Goal: Information Seeking & Learning: Check status

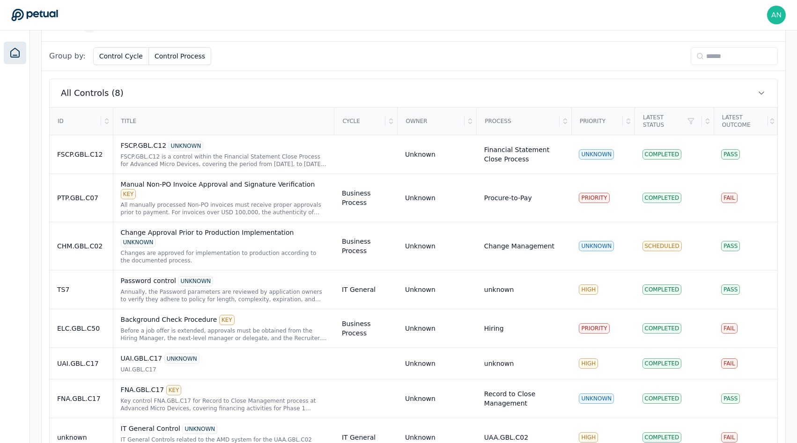
scroll to position [292, 0]
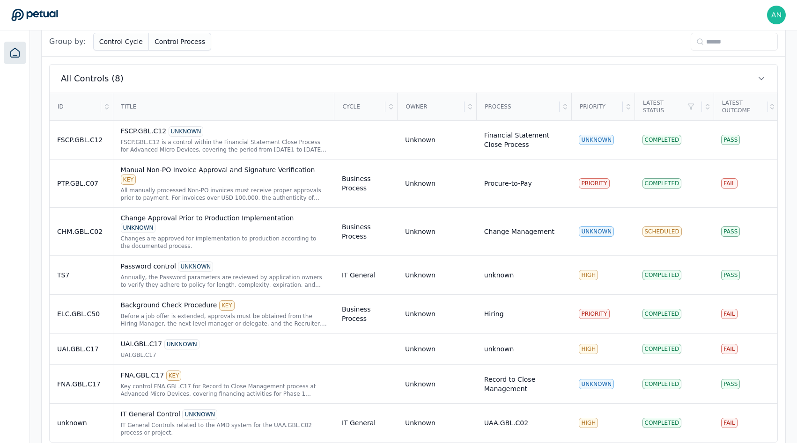
click at [696, 41] on icon at bounding box center [699, 41] width 7 height 7
click at [706, 41] on input at bounding box center [733, 42] width 87 height 18
paste input "****"
type input "****"
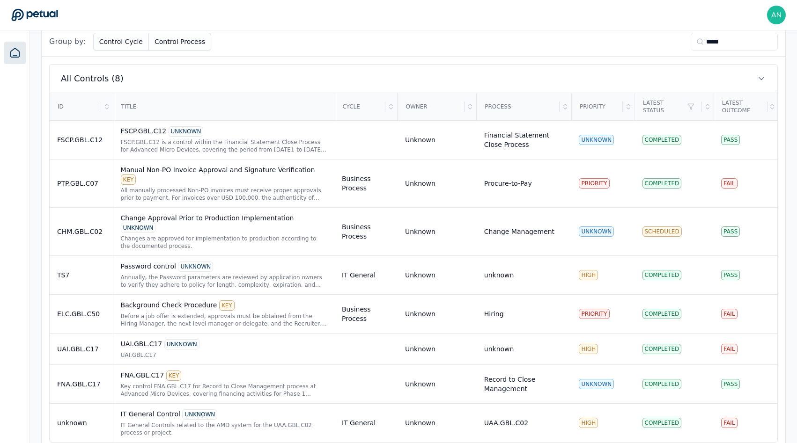
scroll to position [0, 0]
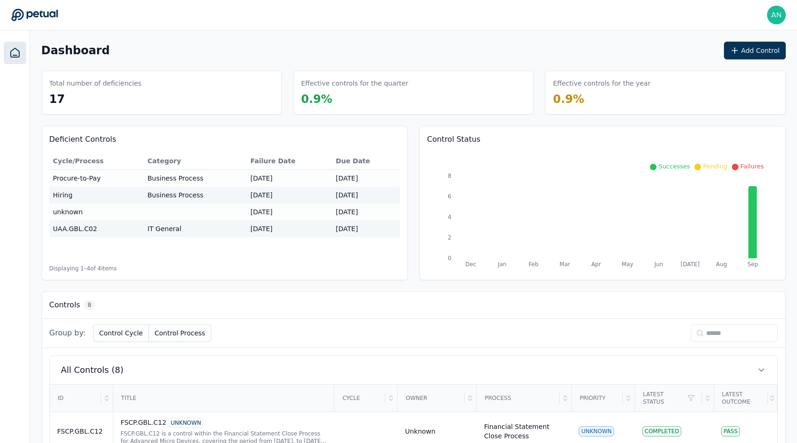
paste input "**********"
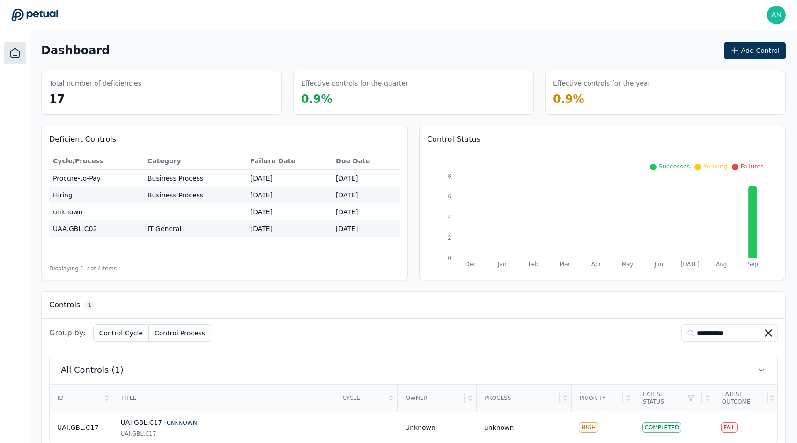
type input "**********"
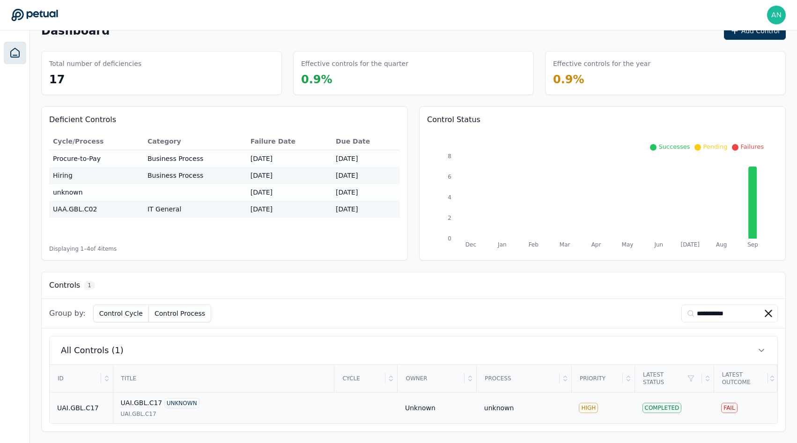
click at [167, 415] on div "UAI.GBL.C17" at bounding box center [224, 413] width 206 height 7
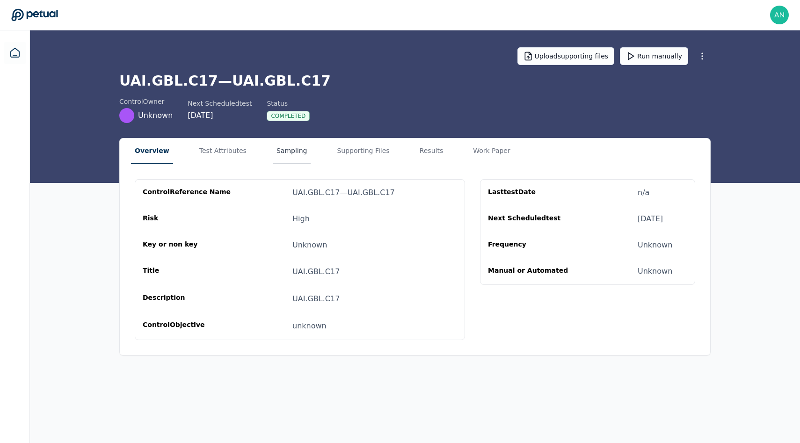
click at [278, 154] on button "Sampling" at bounding box center [292, 151] width 38 height 25
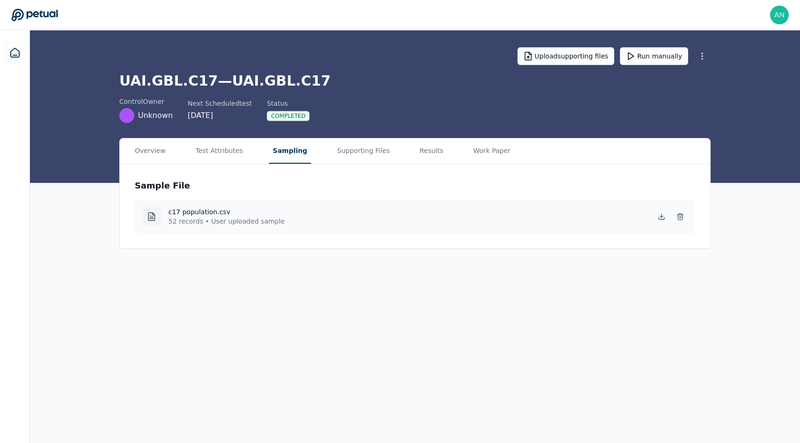
click at [308, 74] on h1 "UAI.GBL.C17 — UAI.GBL.C17" at bounding box center [415, 81] width 592 height 17
click at [660, 219] on icon at bounding box center [661, 216] width 7 height 7
click at [349, 156] on button "Supporting Files" at bounding box center [364, 151] width 60 height 25
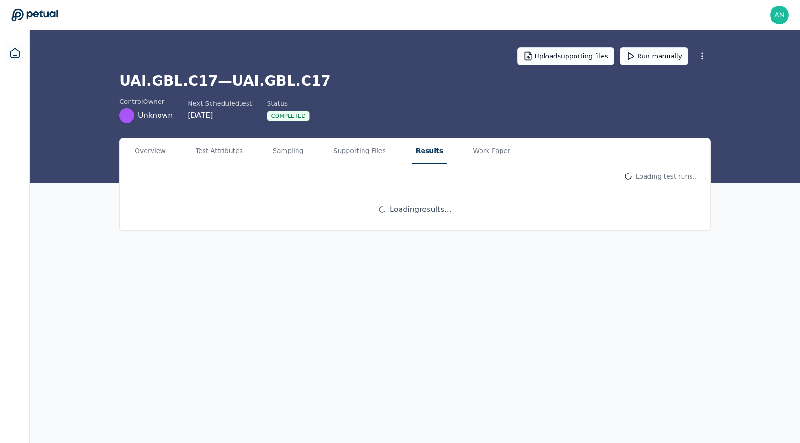
click at [413, 157] on button "Results" at bounding box center [429, 151] width 35 height 25
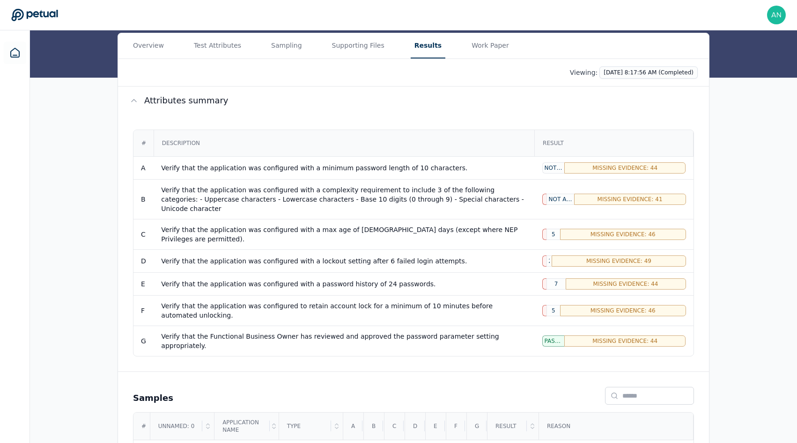
scroll to position [9, 0]
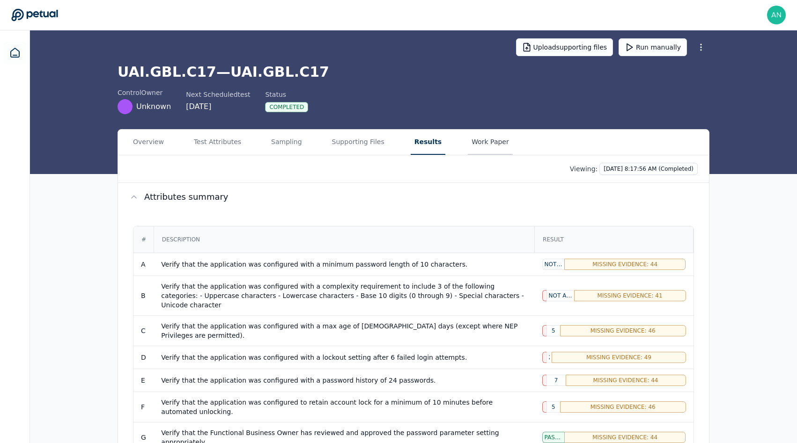
click at [477, 149] on button "Work Paper" at bounding box center [490, 142] width 45 height 25
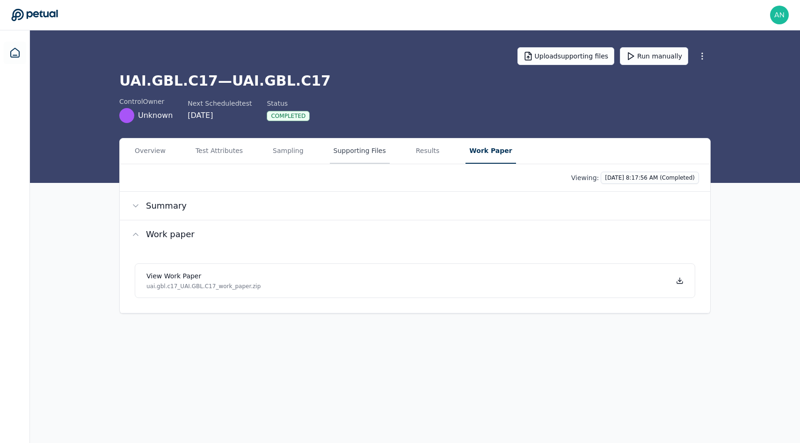
click at [330, 153] on button "Supporting Files" at bounding box center [360, 151] width 60 height 25
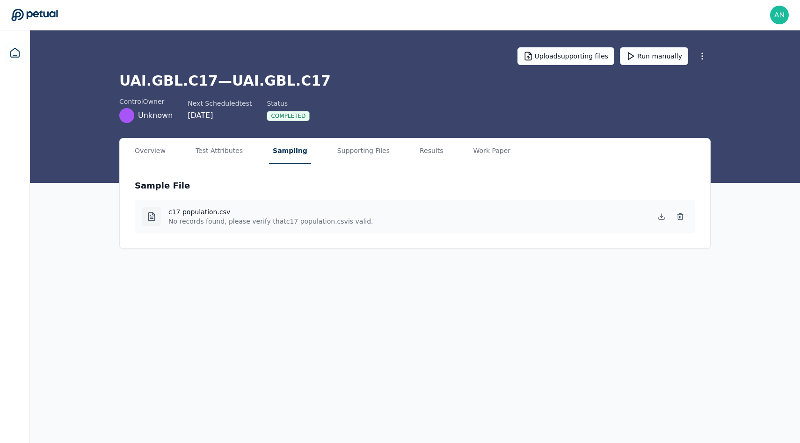
click at [287, 154] on button "Sampling" at bounding box center [290, 151] width 42 height 25
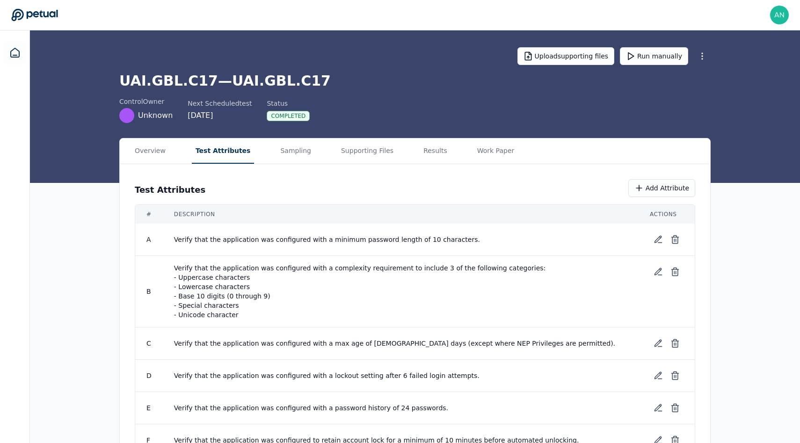
click at [237, 156] on button "Test Attributes" at bounding box center [223, 151] width 63 height 25
click at [291, 154] on button "Sampling" at bounding box center [294, 151] width 38 height 25
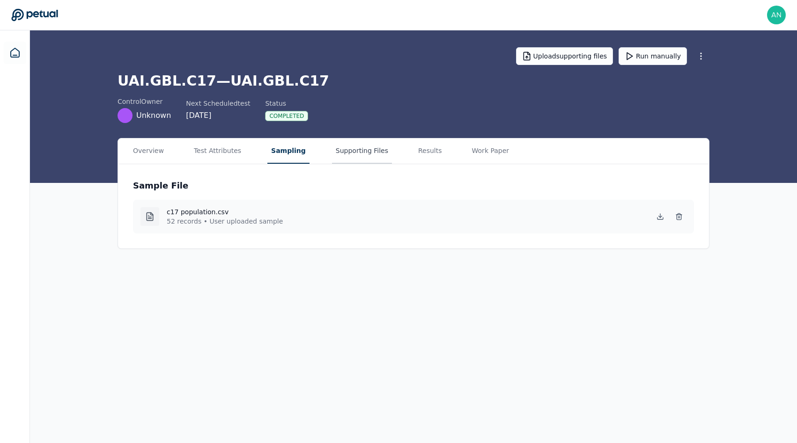
click at [339, 154] on button "Supporting Files" at bounding box center [362, 151] width 60 height 25
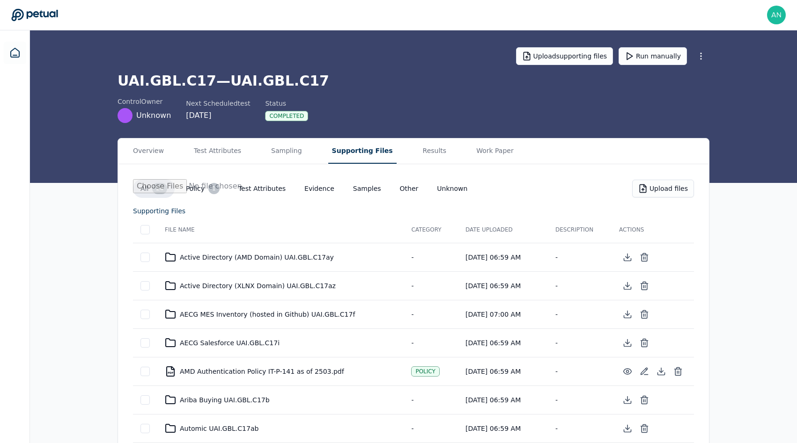
click at [182, 88] on h1 "UAI.GBL.C17 — UAI.GBL.C17" at bounding box center [413, 81] width 592 height 17
click at [137, 80] on h1 "UAI.GBL.C17 — UAI.GBL.C17" at bounding box center [413, 81] width 592 height 17
copy h1 "UAI.GBL.C17"
click at [419, 163] on button "Results" at bounding box center [434, 151] width 31 height 25
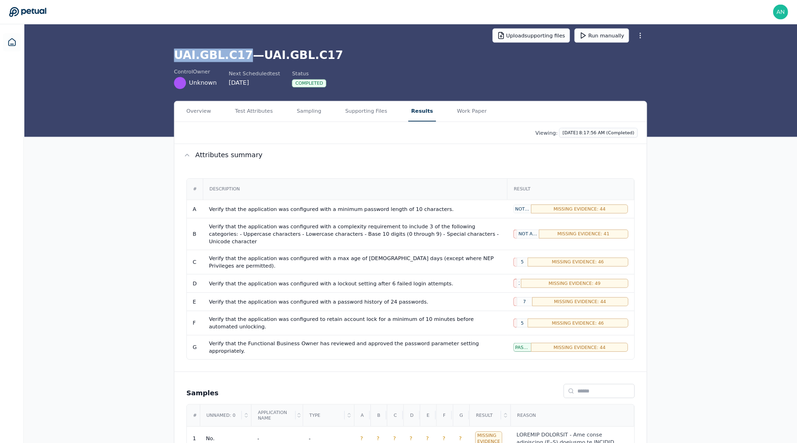
scroll to position [12, 0]
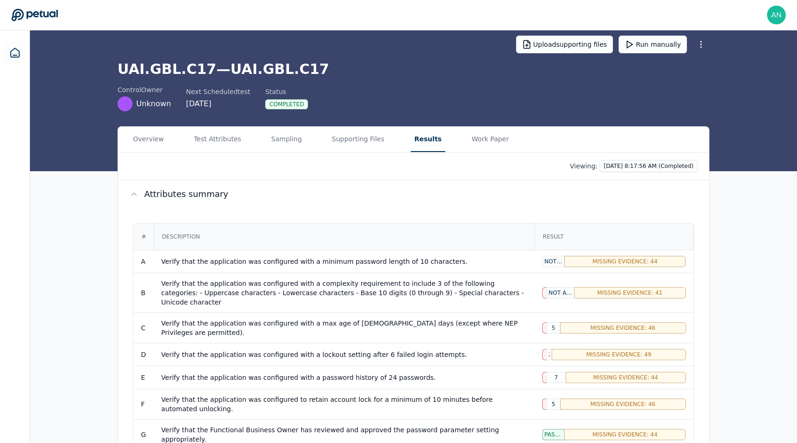
click at [551, 289] on span "Not Applicable: 10" at bounding box center [560, 292] width 23 height 7
click at [546, 287] on div "Not Applicable: 10" at bounding box center [560, 292] width 28 height 11
click at [629, 289] on span "Missing Evidence: 41" at bounding box center [629, 292] width 65 height 7
click at [626, 322] on div "Missing Evidence: 46" at bounding box center [623, 327] width 126 height 11
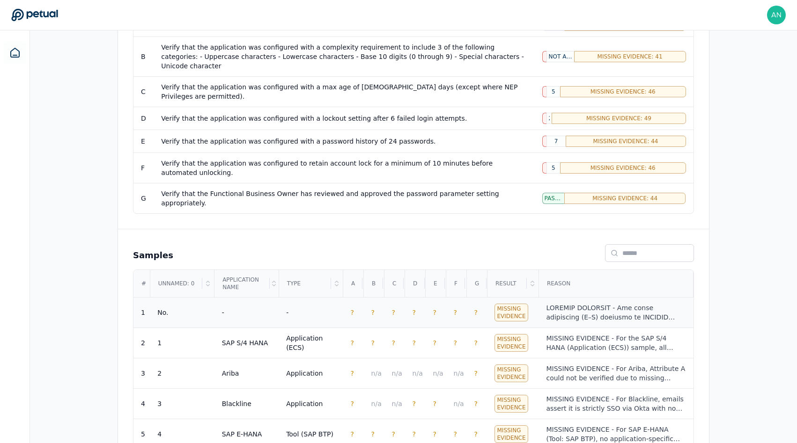
scroll to position [162, 0]
